Goal: Information Seeking & Learning: Find contact information

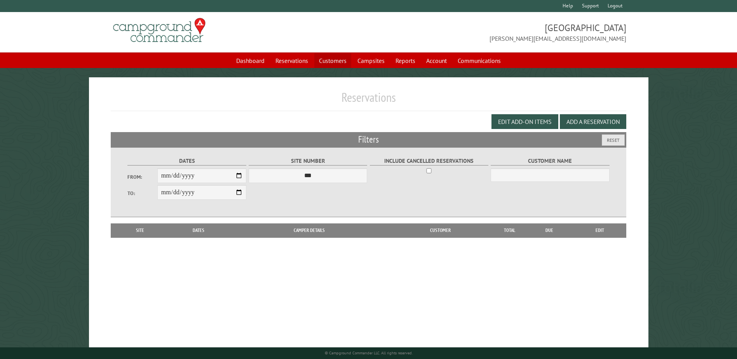
click at [345, 62] on link "Customers" at bounding box center [333, 60] width 37 height 15
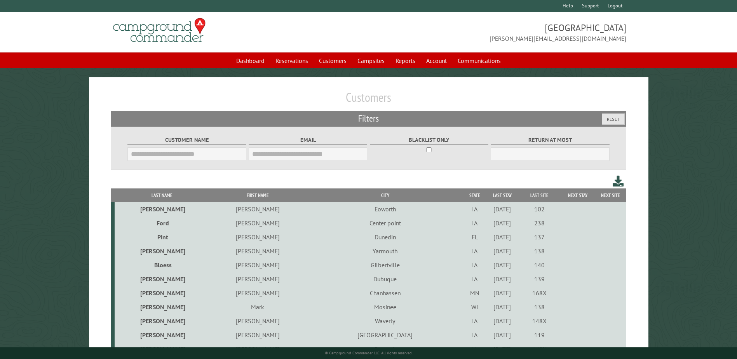
click at [181, 146] on fieldset "Customer Name" at bounding box center [187, 148] width 119 height 30
click at [176, 155] on input "Customer Name" at bounding box center [187, 154] width 119 height 14
type input "*****"
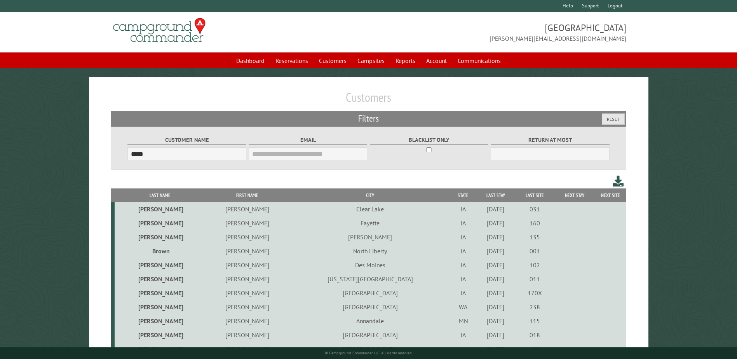
click at [154, 193] on th "Last Name" at bounding box center [160, 196] width 90 height 14
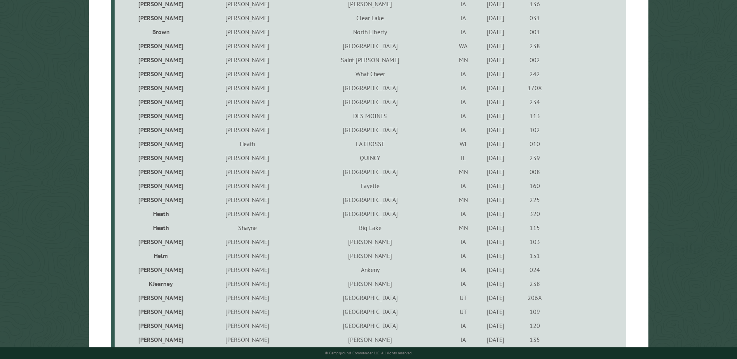
scroll to position [389, 0]
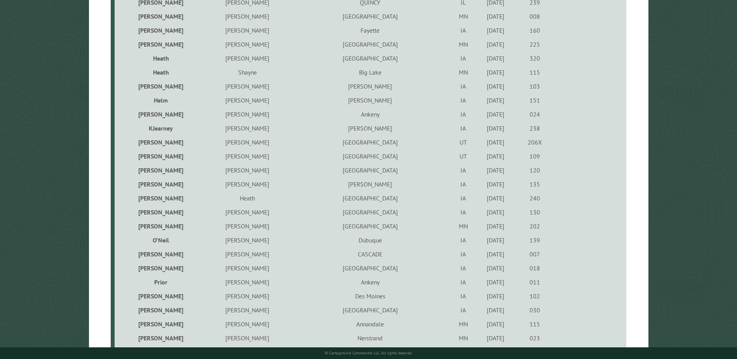
click at [228, 61] on td "[PERSON_NAME]" at bounding box center [247, 58] width 85 height 14
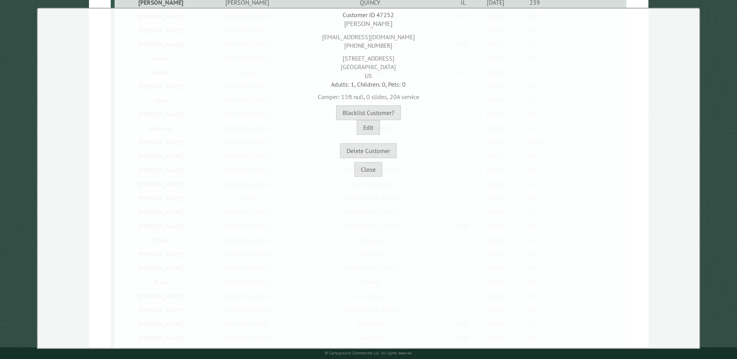
click at [391, 37] on div "[EMAIL_ADDRESS][DOMAIN_NAME] [PHONE_NUMBER]" at bounding box center [369, 39] width 658 height 21
copy div "[EMAIL_ADDRESS][DOMAIN_NAME]"
click at [360, 44] on div "[EMAIL_ADDRESS][DOMAIN_NAME] [PHONE_NUMBER]" at bounding box center [369, 39] width 658 height 21
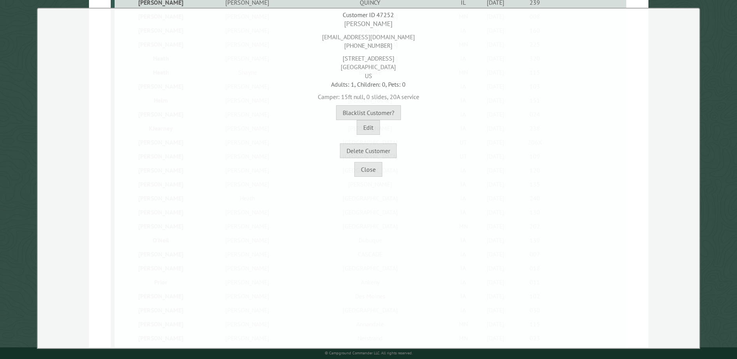
click at [360, 44] on div "[EMAIL_ADDRESS][DOMAIN_NAME] [PHONE_NUMBER]" at bounding box center [369, 39] width 658 height 21
copy div "[PHONE_NUMBER]"
click at [394, 59] on div "[STREET_ADDRESS]" at bounding box center [369, 65] width 658 height 30
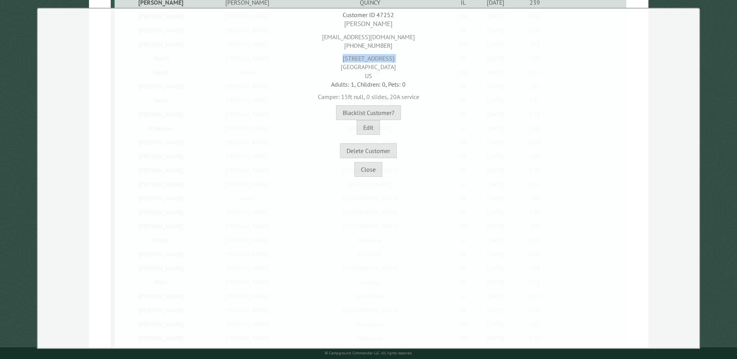
click at [394, 59] on div "[STREET_ADDRESS]" at bounding box center [369, 65] width 658 height 30
copy div "[STREET_ADDRESS]"
drag, startPoint x: 404, startPoint y: 71, endPoint x: 380, endPoint y: 68, distance: 23.4
click at [380, 68] on div "[STREET_ADDRESS]" at bounding box center [369, 65] width 658 height 30
copy div "50613"
